Goal: Task Accomplishment & Management: Complete application form

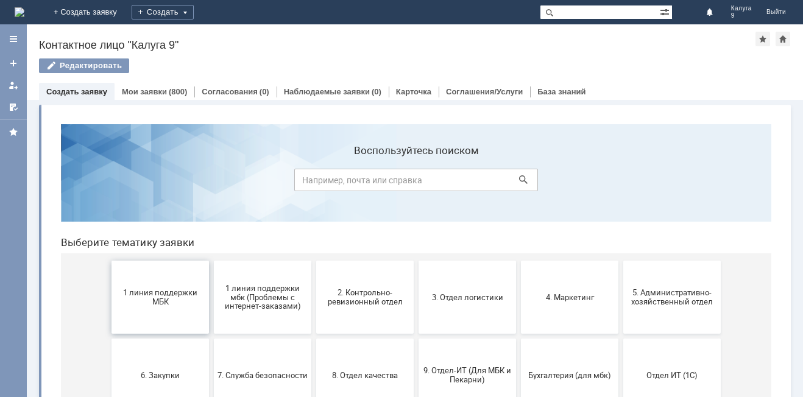
click at [163, 308] on button "1 линия поддержки МБК" at bounding box center [159, 297] width 97 height 73
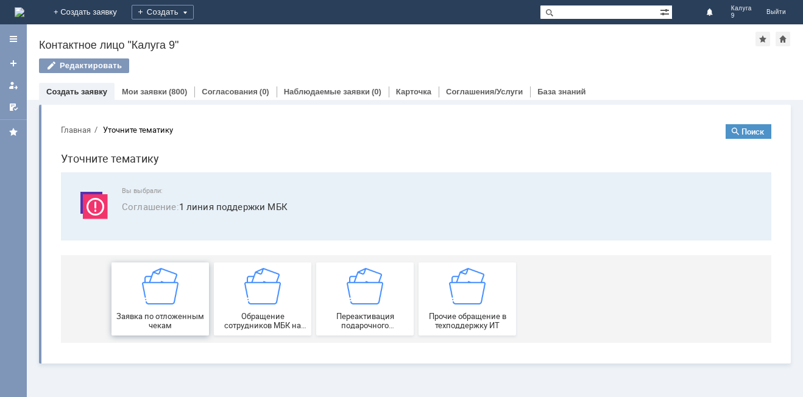
click at [163, 297] on img at bounding box center [160, 286] width 37 height 37
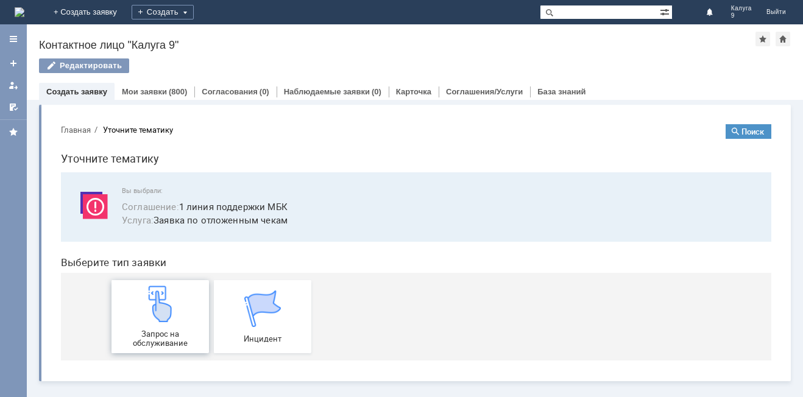
click at [166, 295] on img at bounding box center [160, 304] width 37 height 37
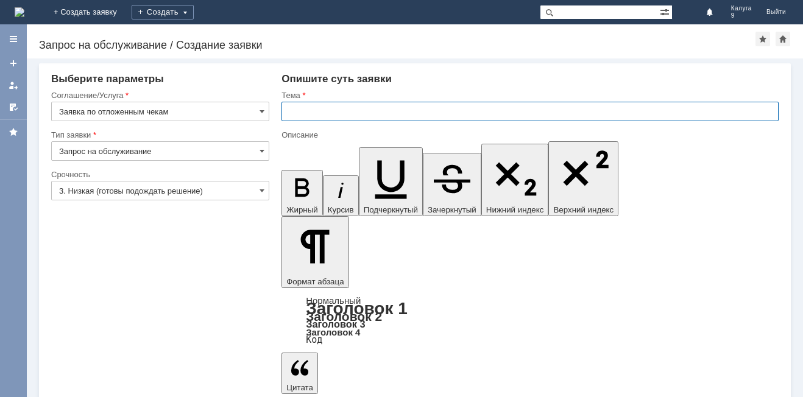
click at [299, 111] on input "text" at bounding box center [529, 111] width 497 height 19
type input "Отложенный чек"
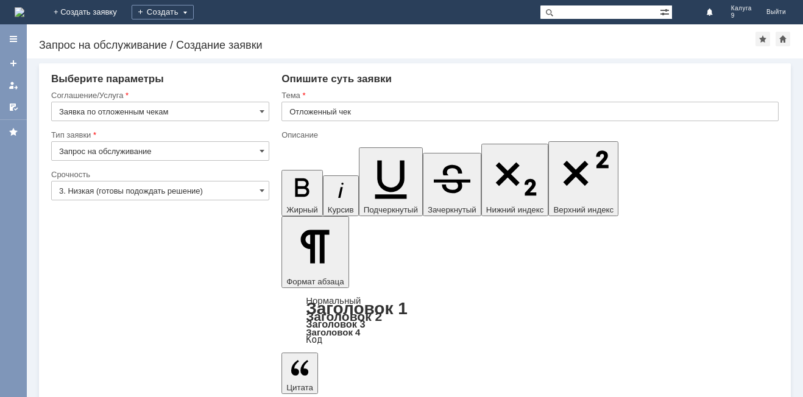
click at [258, 191] on input "3. Низкая (готовы подождать решение)" at bounding box center [160, 190] width 218 height 19
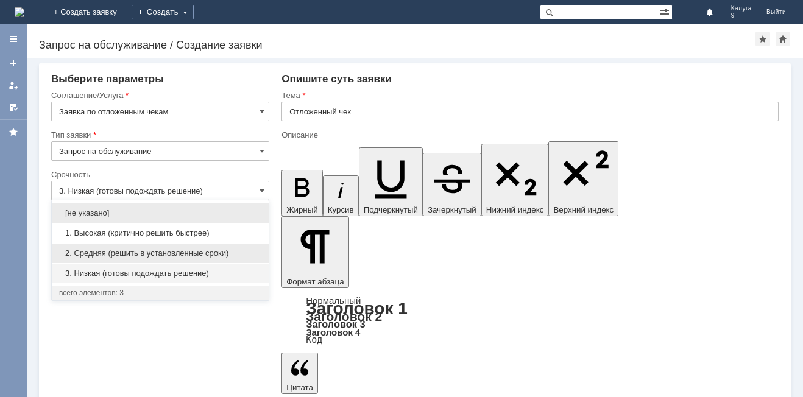
click at [214, 255] on span "2. Средняя (решить в установленные сроки)" at bounding box center [160, 253] width 202 height 10
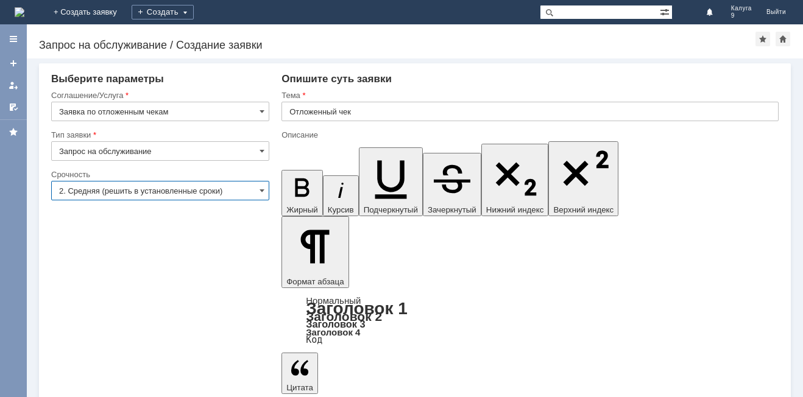
type input "2. Средняя (решить в установленные сроки)"
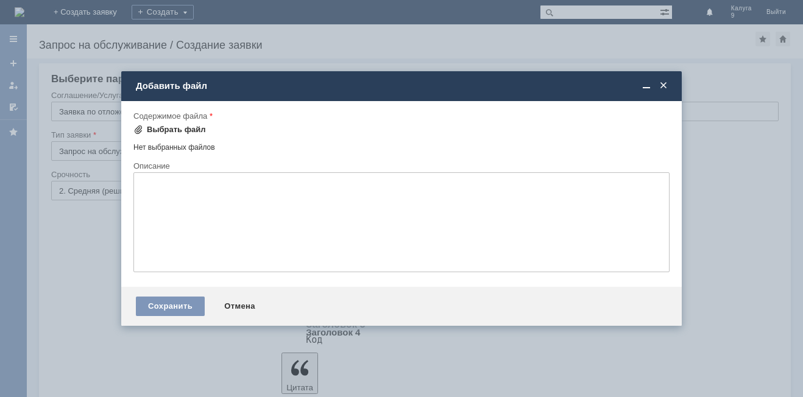
click at [173, 126] on div "Выбрать файл" at bounding box center [176, 130] width 59 height 10
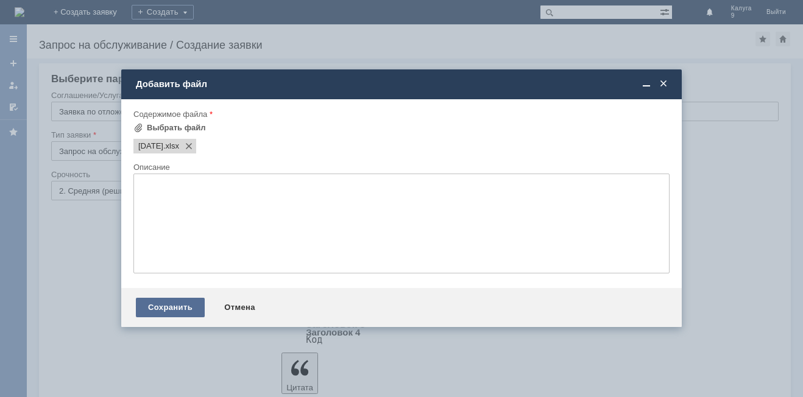
click at [184, 303] on div "Сохранить" at bounding box center [170, 307] width 69 height 19
